Goal: Find specific page/section: Find specific page/section

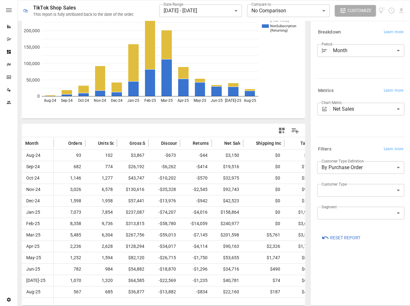
scroll to position [33, 0]
click at [9, 25] on icon "Reports" at bounding box center [8, 26] width 5 height 5
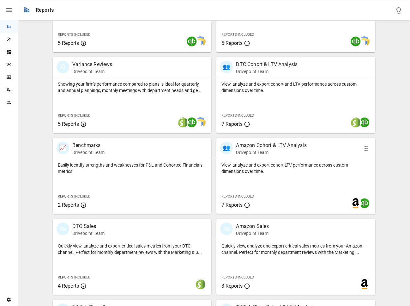
scroll to position [325, 0]
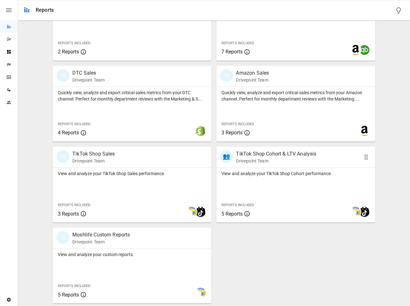
click at [282, 163] on p "Drivepoint Team" at bounding box center [276, 160] width 80 height 6
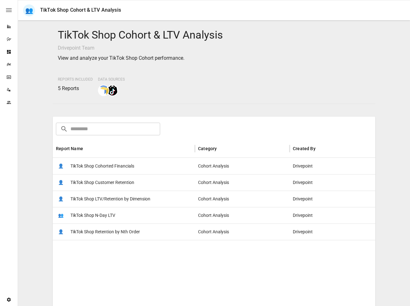
click at [106, 166] on span "TikTok Shop Cohorted Financials" at bounding box center [102, 166] width 64 height 16
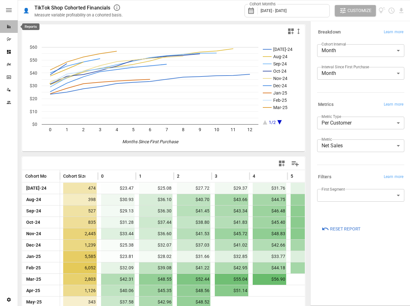
click at [12, 27] on div "Reports" at bounding box center [9, 26] width 18 height 5
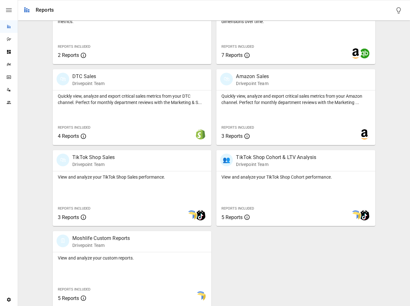
scroll to position [325, 0]
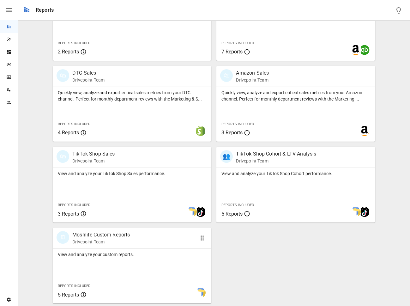
click at [162, 248] on div "View and analyze your custom reports." at bounding box center [132, 252] width 158 height 9
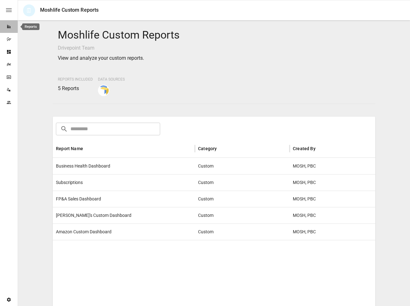
click at [9, 29] on icon "Reports" at bounding box center [8, 26] width 5 height 5
